Goal: Task Accomplishment & Management: Use online tool/utility

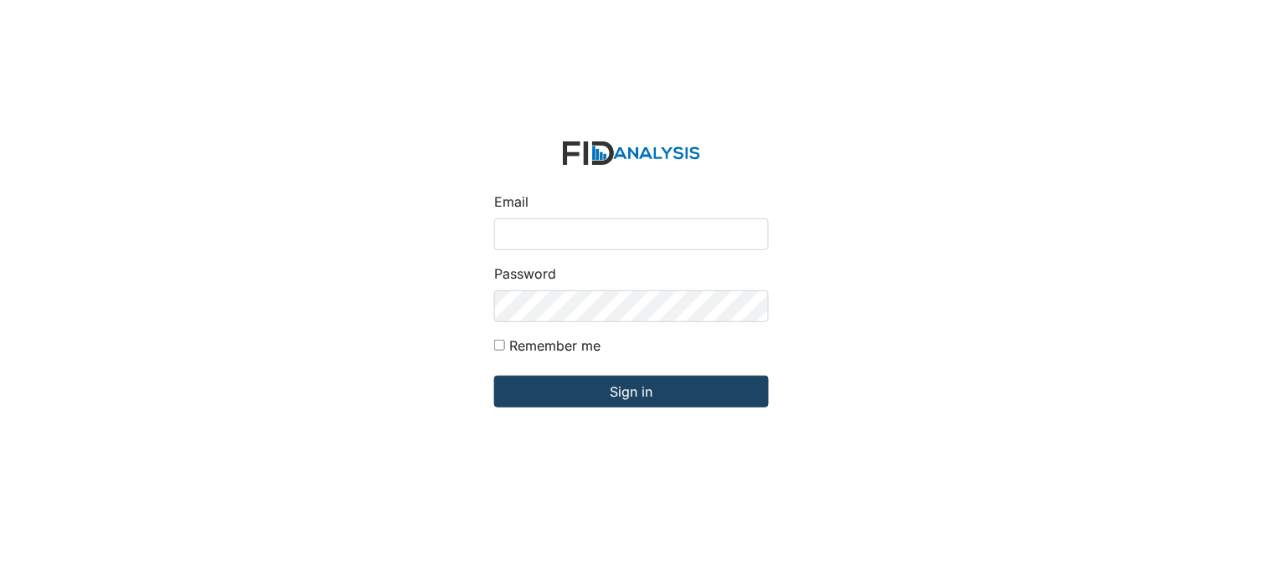
type input "[PERSON_NAME][EMAIL_ADDRESS][DOMAIN_NAME]"
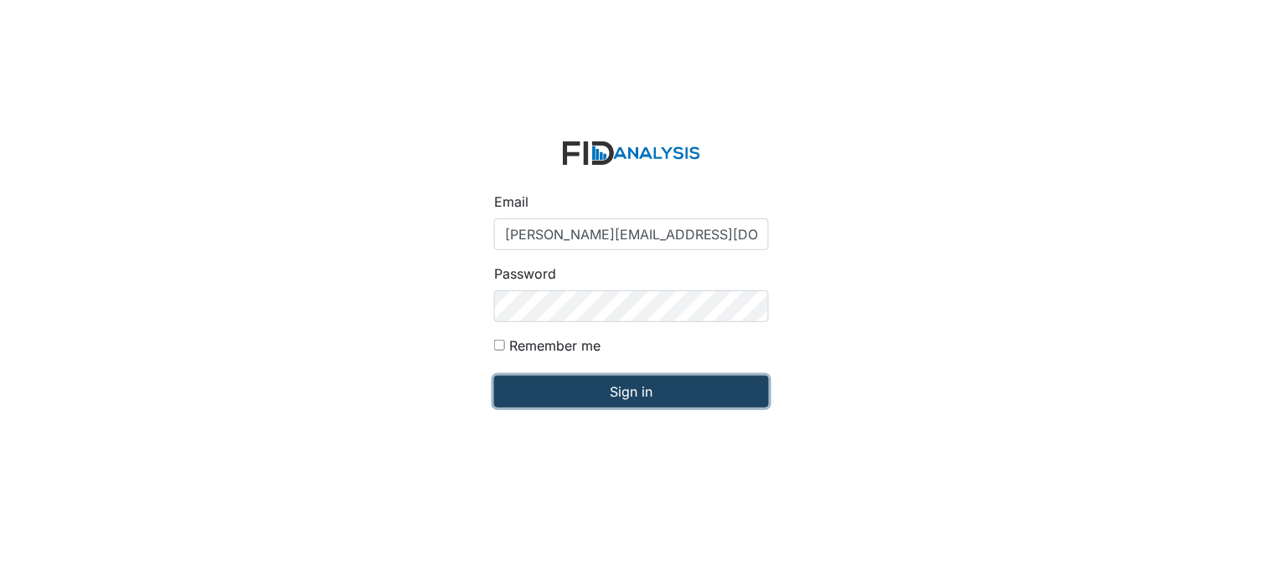
click at [578, 384] on input "Sign in" at bounding box center [631, 392] width 275 height 32
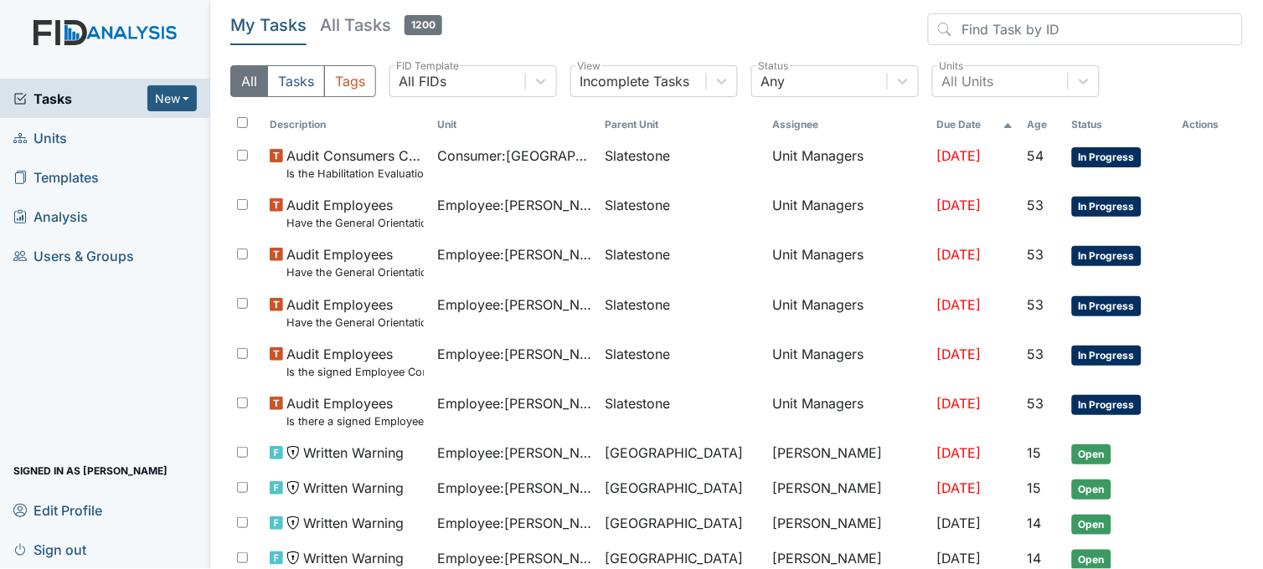
scroll to position [84, 0]
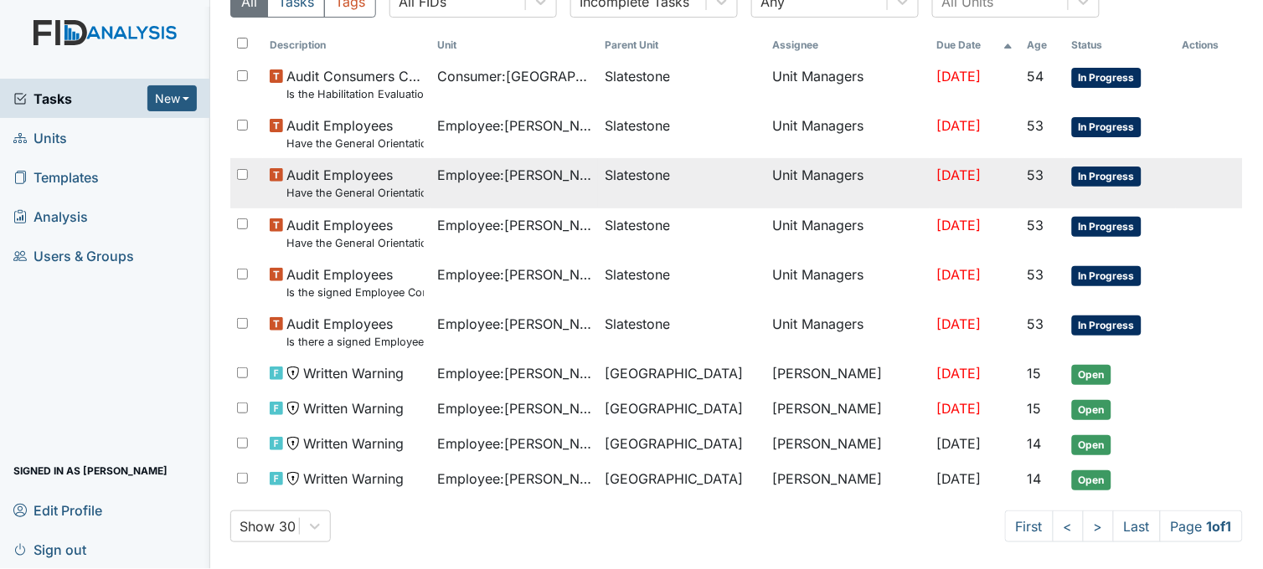
click at [430, 188] on td "Employee : Spruill, Alicia" at bounding box center [513, 182] width 167 height 49
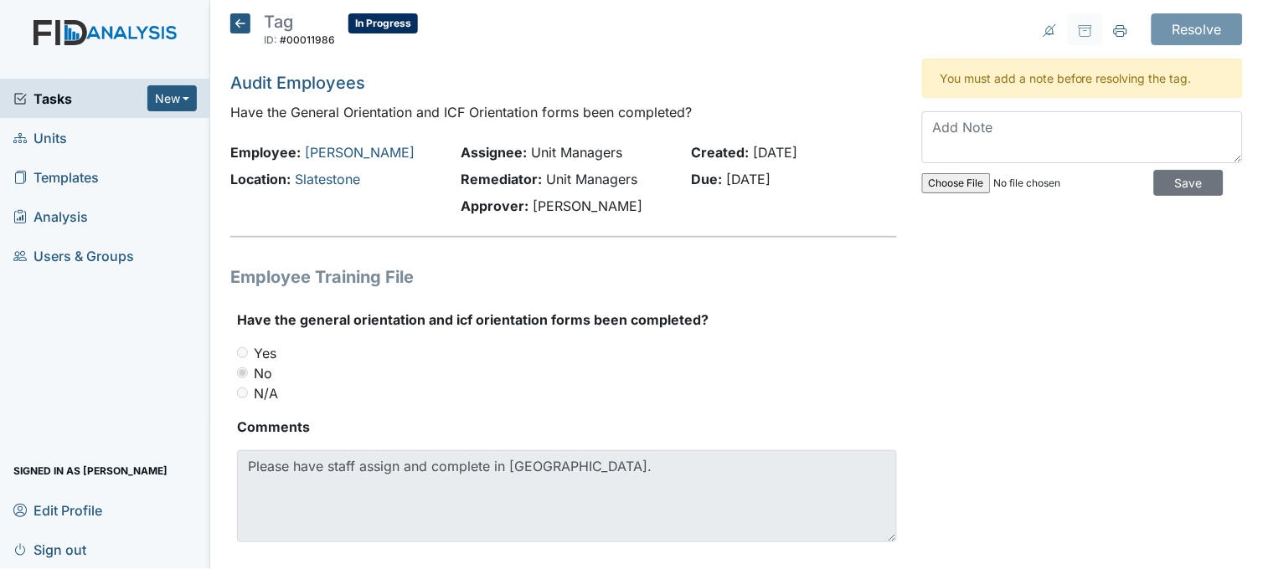
click at [246, 26] on icon at bounding box center [240, 23] width 20 height 20
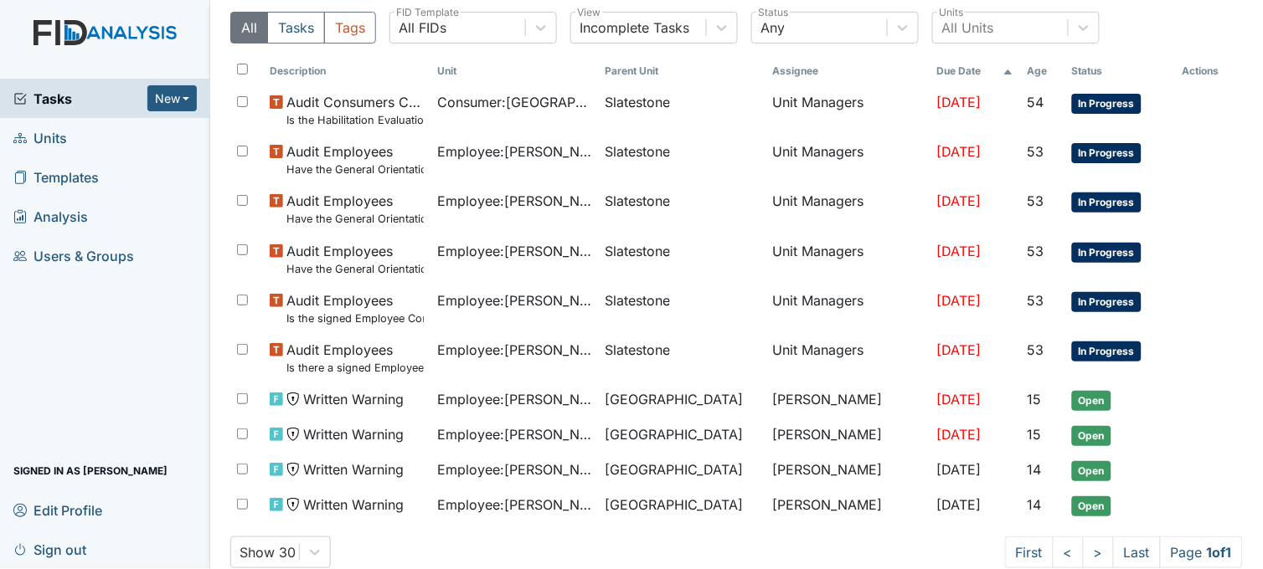
scroll to position [84, 0]
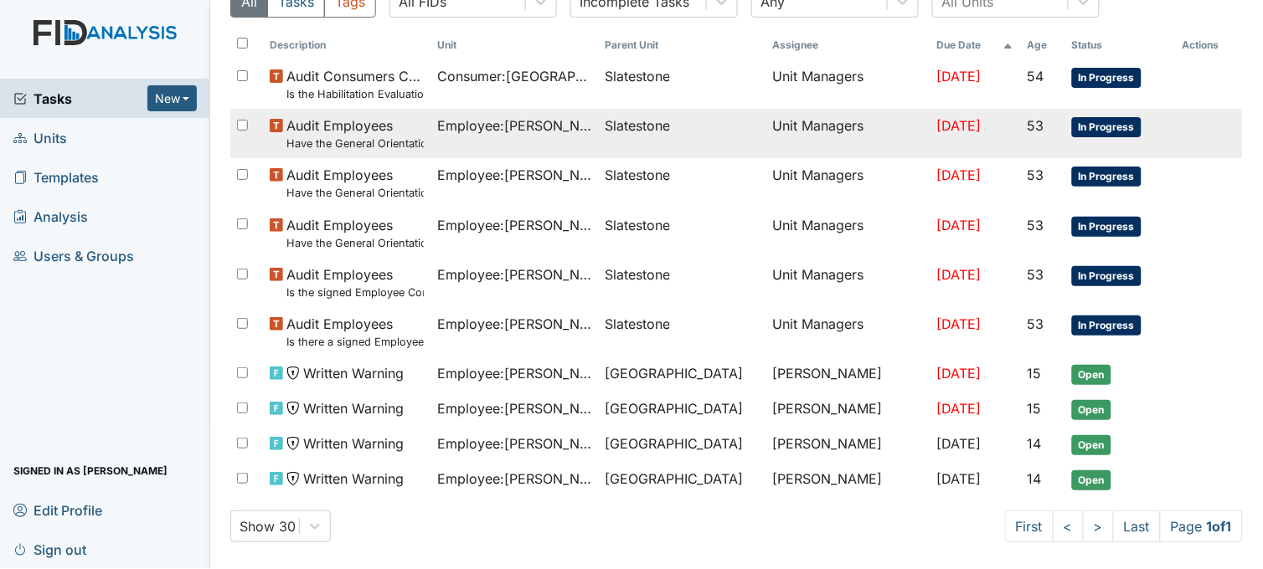
click at [518, 135] on td "Employee : Smith, Regina" at bounding box center [513, 133] width 167 height 49
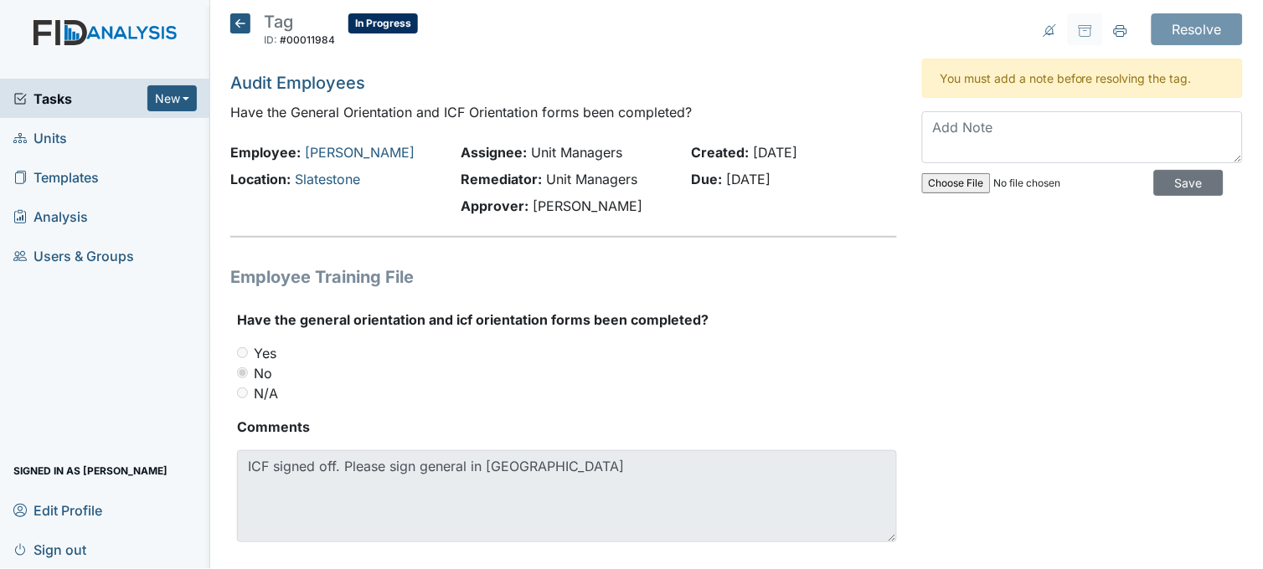
click at [244, 25] on icon at bounding box center [240, 23] width 20 height 20
